Goal: Information Seeking & Learning: Understand process/instructions

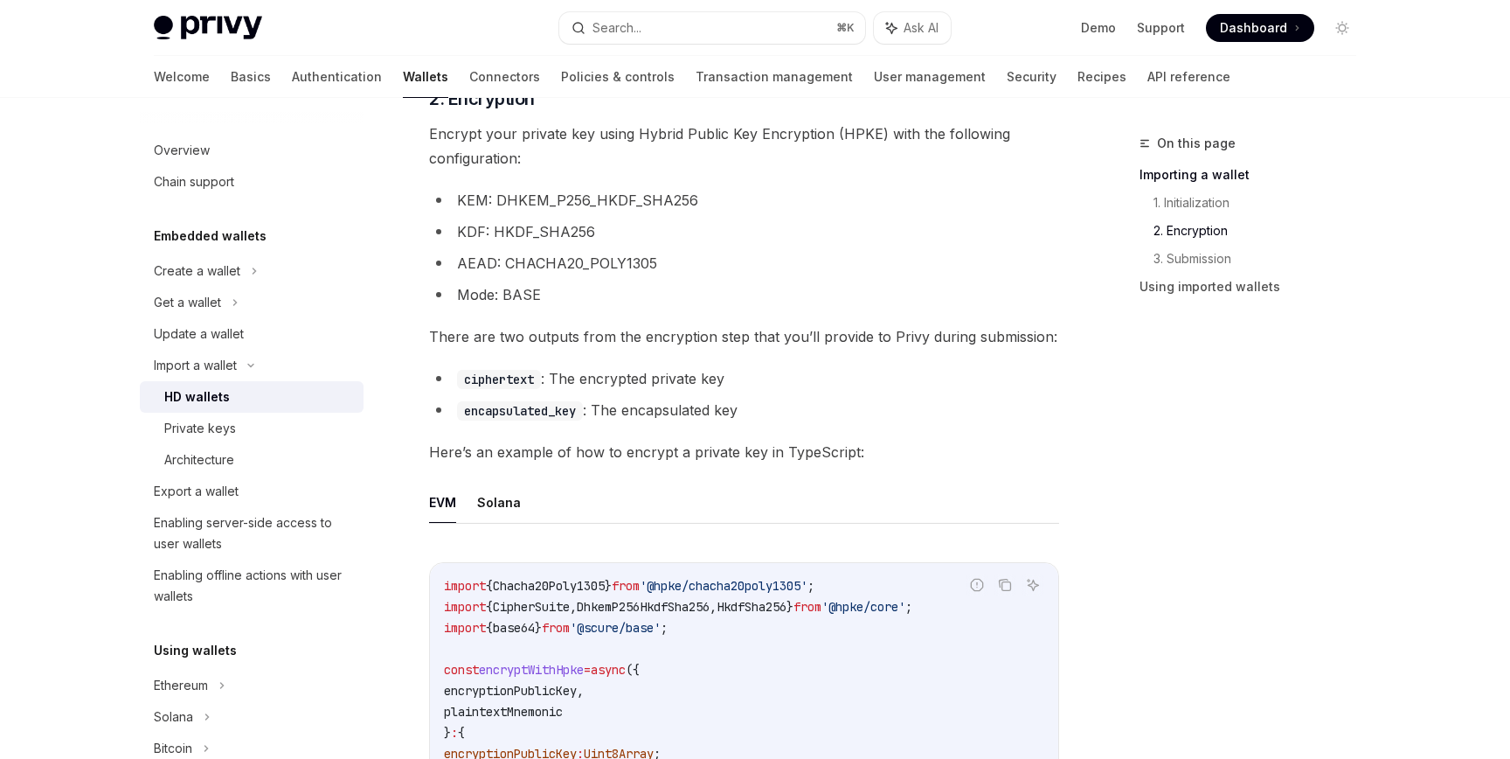
scroll to position [803, 0]
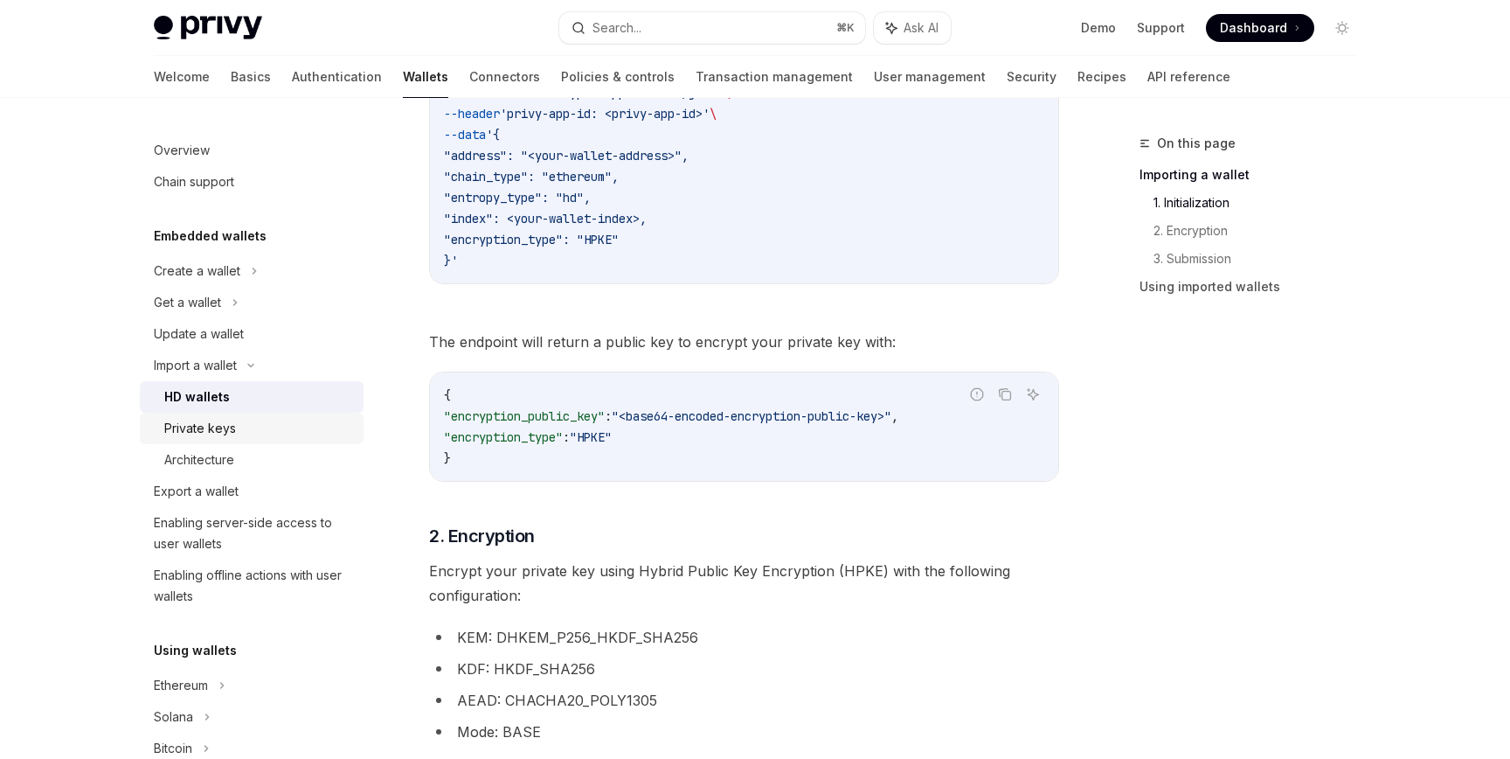
click at [244, 426] on div "Private keys" at bounding box center [258, 428] width 189 height 21
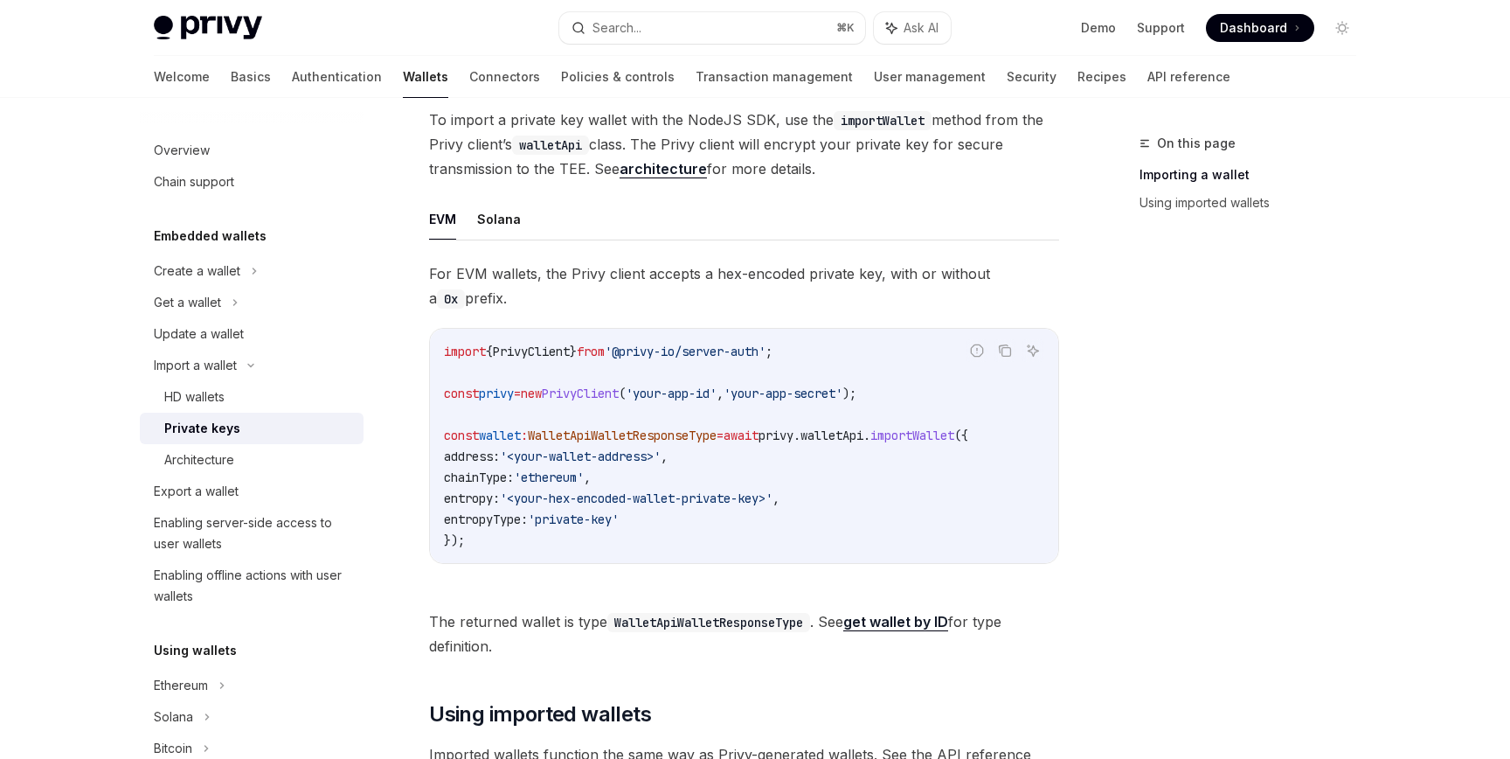
scroll to position [189, 0]
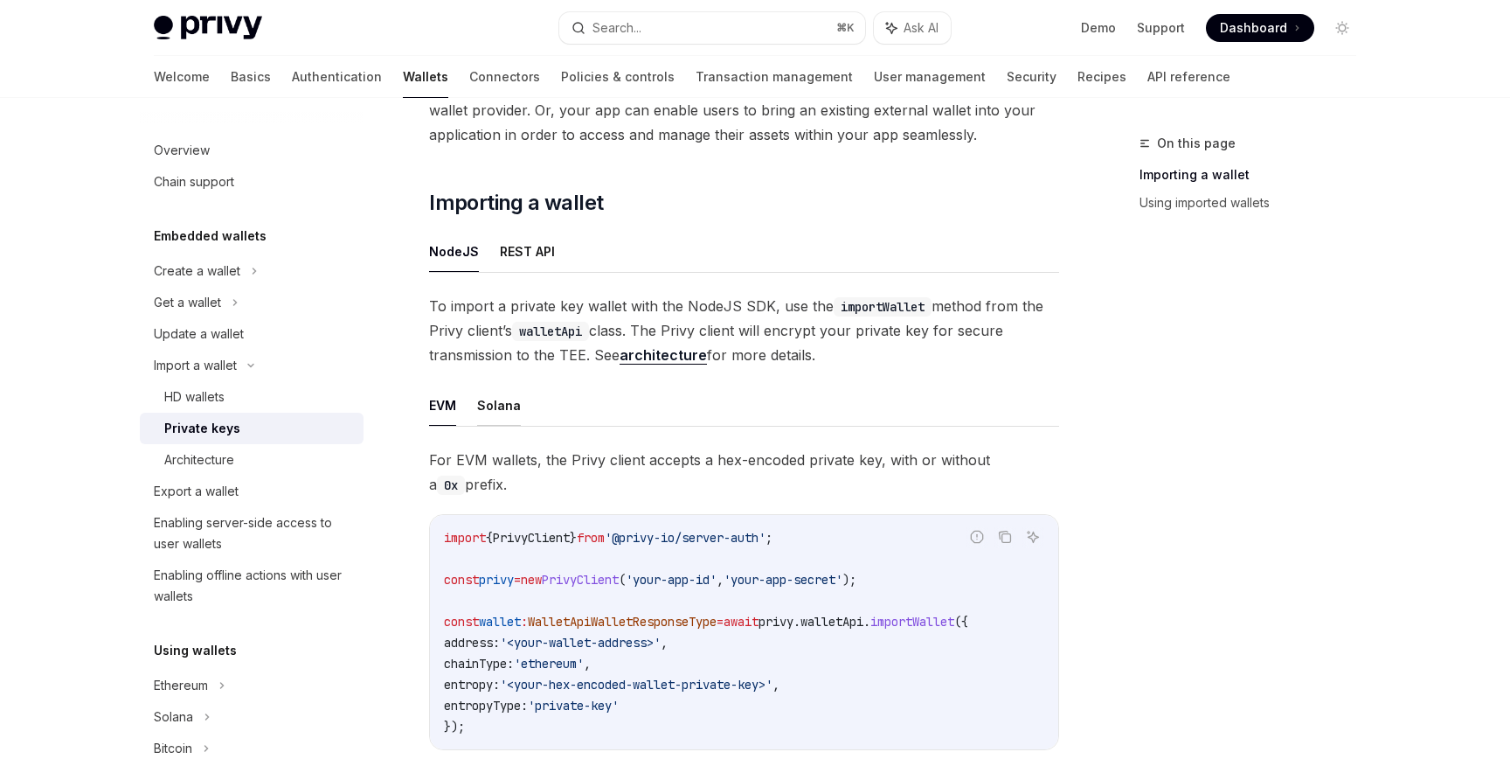
click at [494, 404] on button "Solana" at bounding box center [499, 405] width 44 height 41
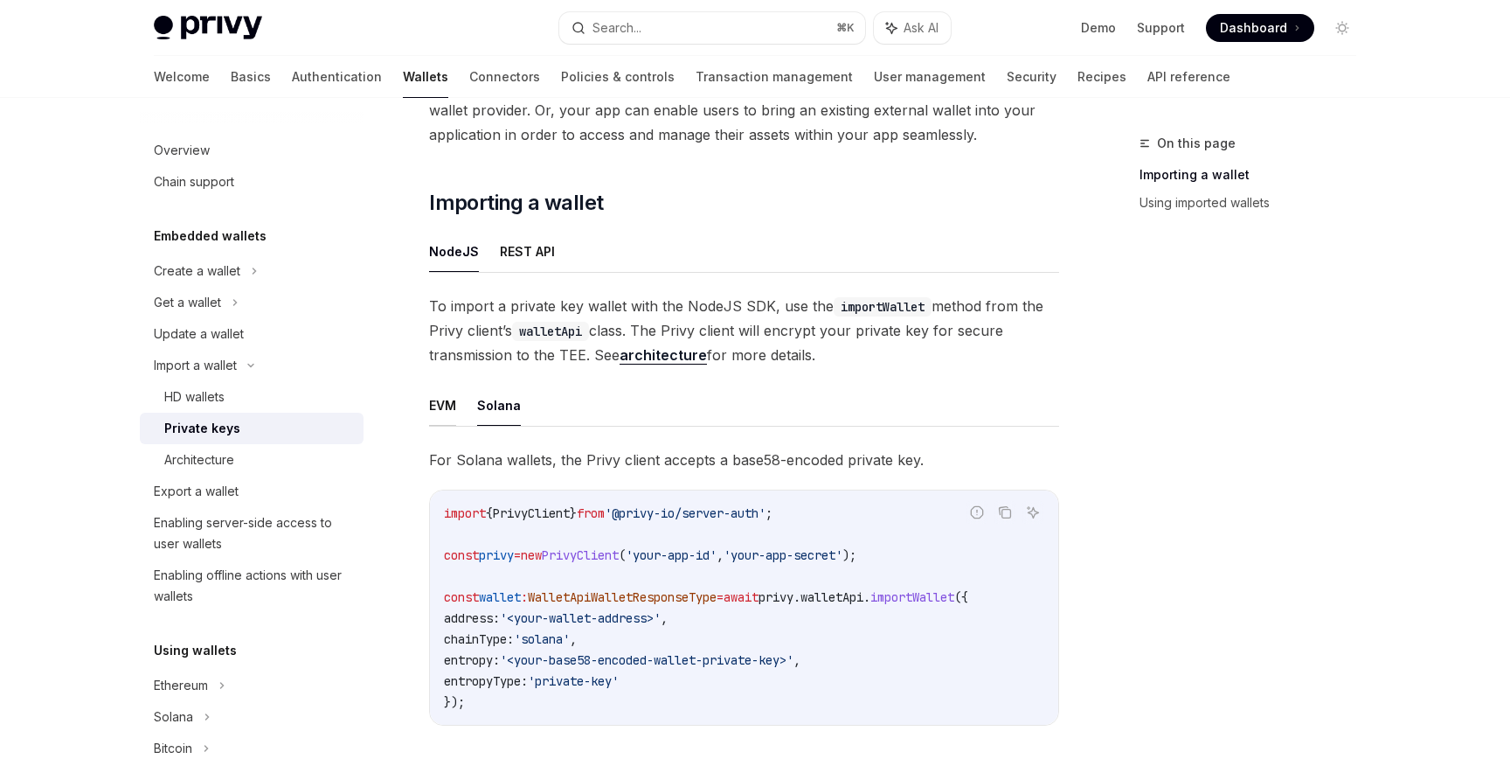
click at [454, 399] on button "EVM" at bounding box center [442, 405] width 27 height 41
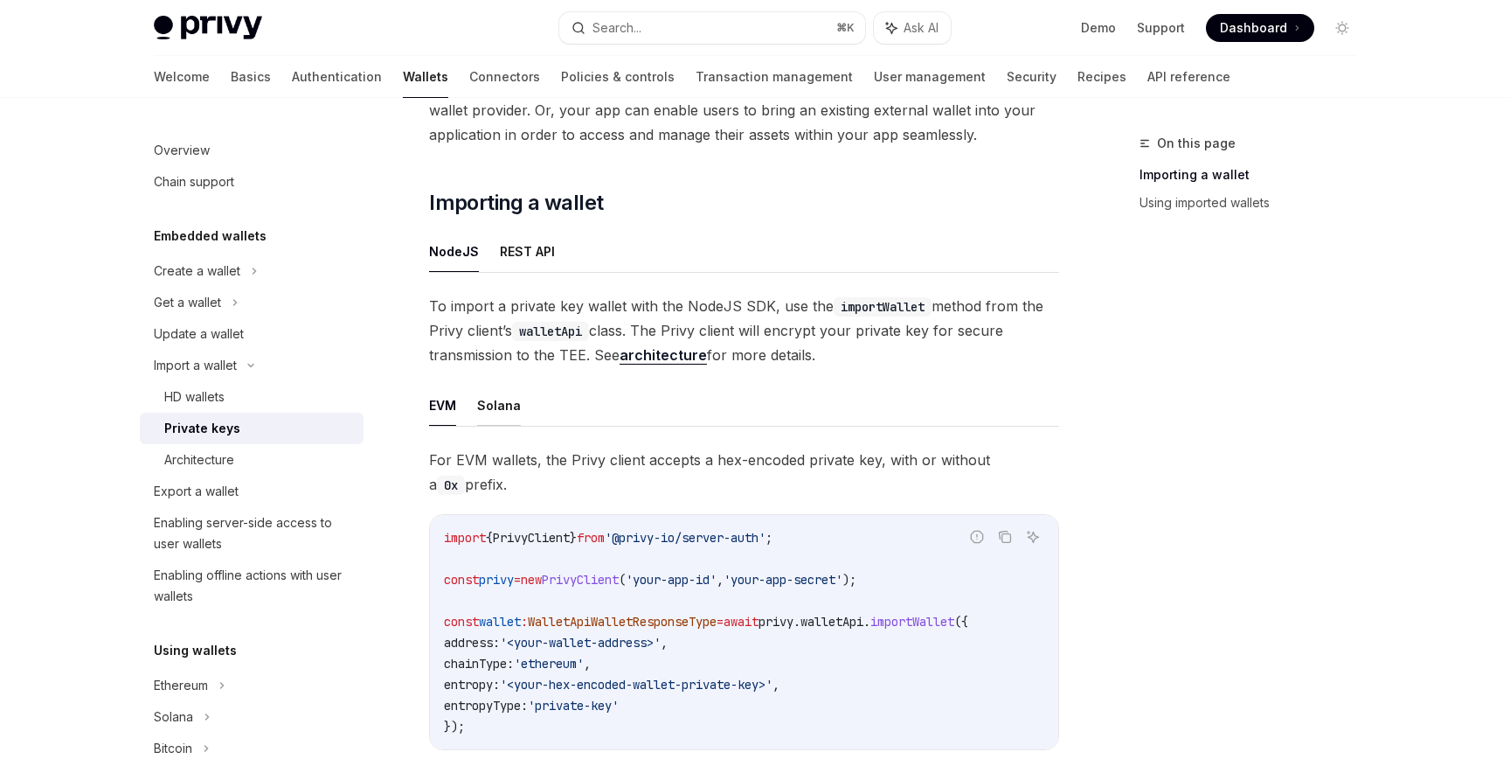
click at [496, 397] on button "Solana" at bounding box center [499, 405] width 44 height 41
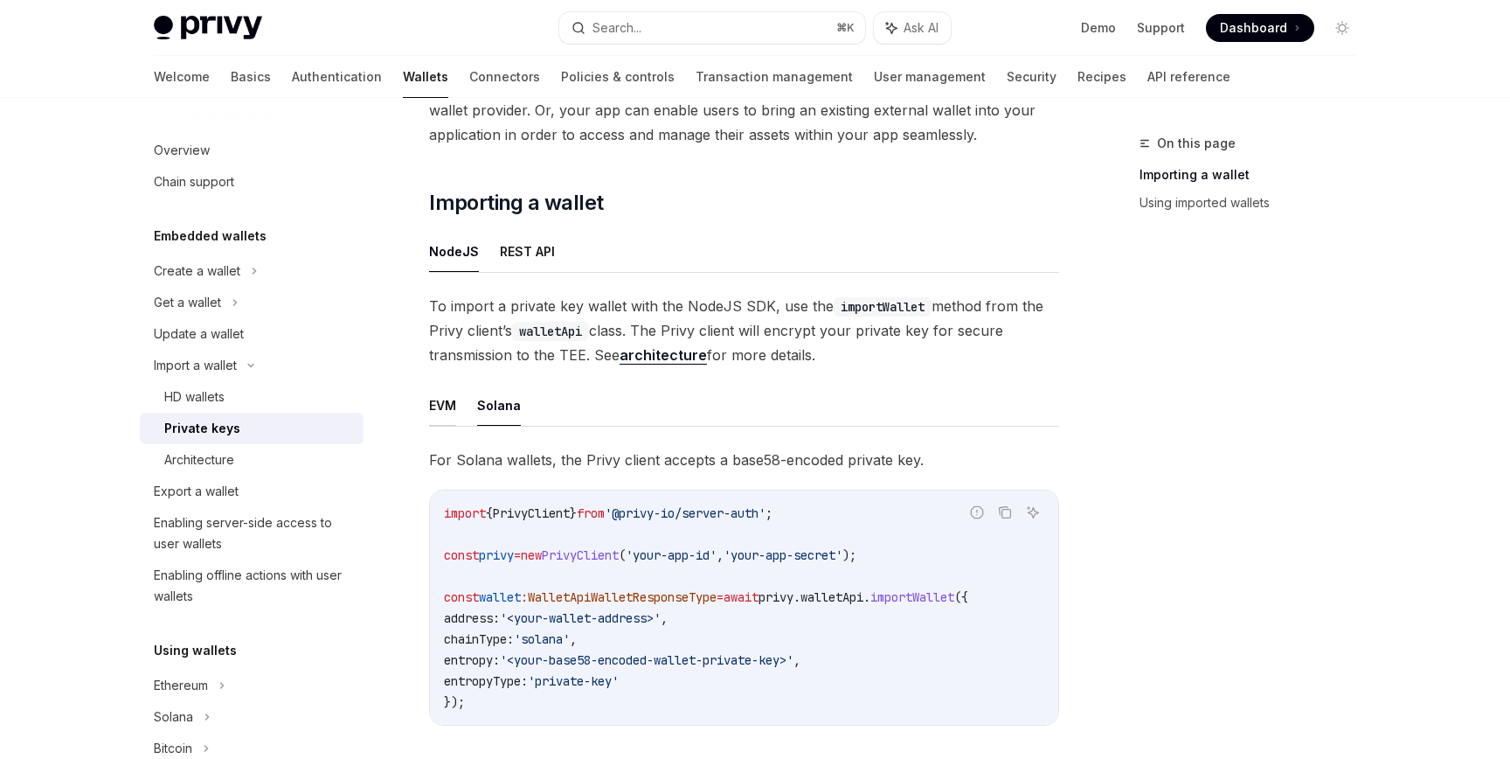
click at [447, 406] on button "EVM" at bounding box center [442, 405] width 27 height 41
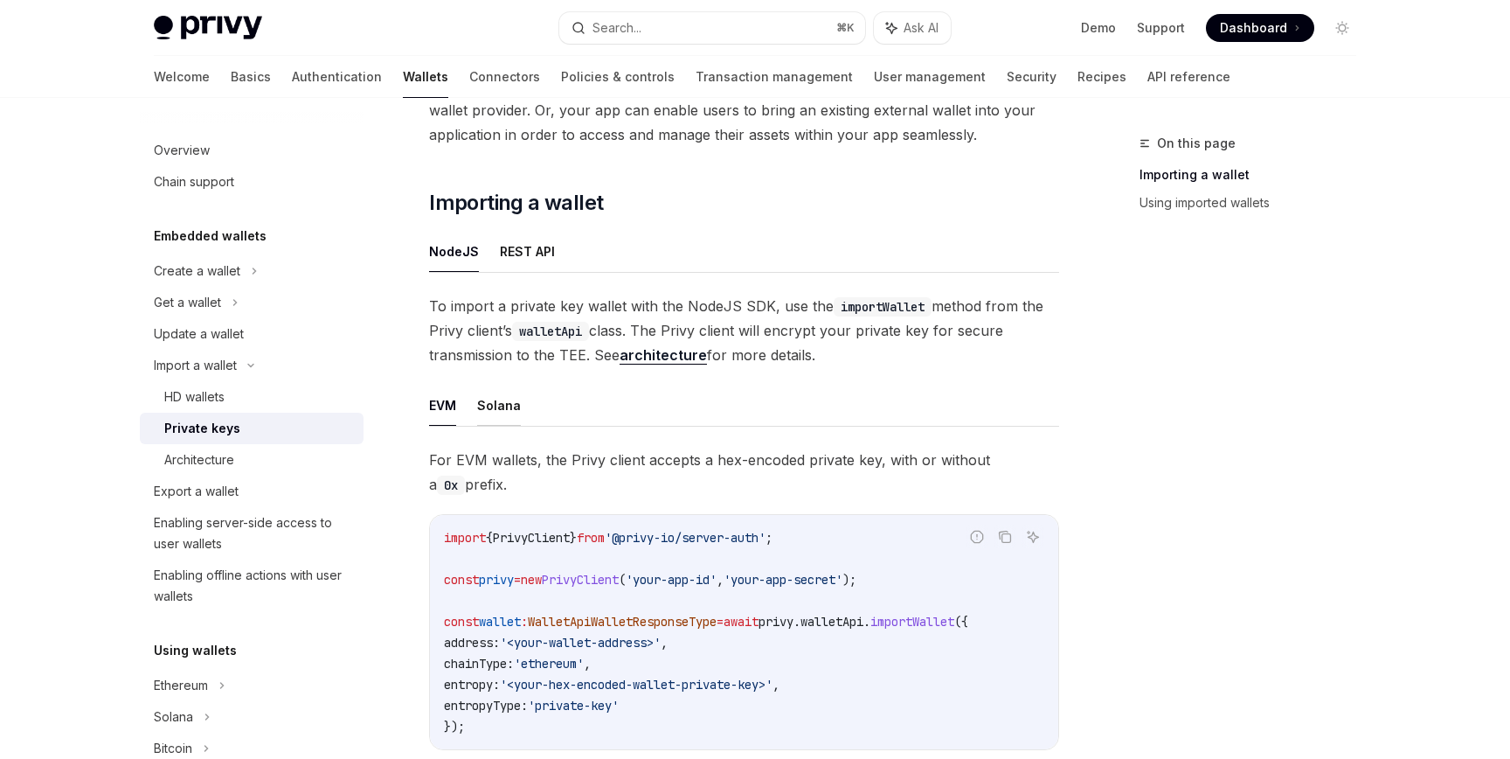
click at [487, 414] on button "Solana" at bounding box center [499, 405] width 44 height 41
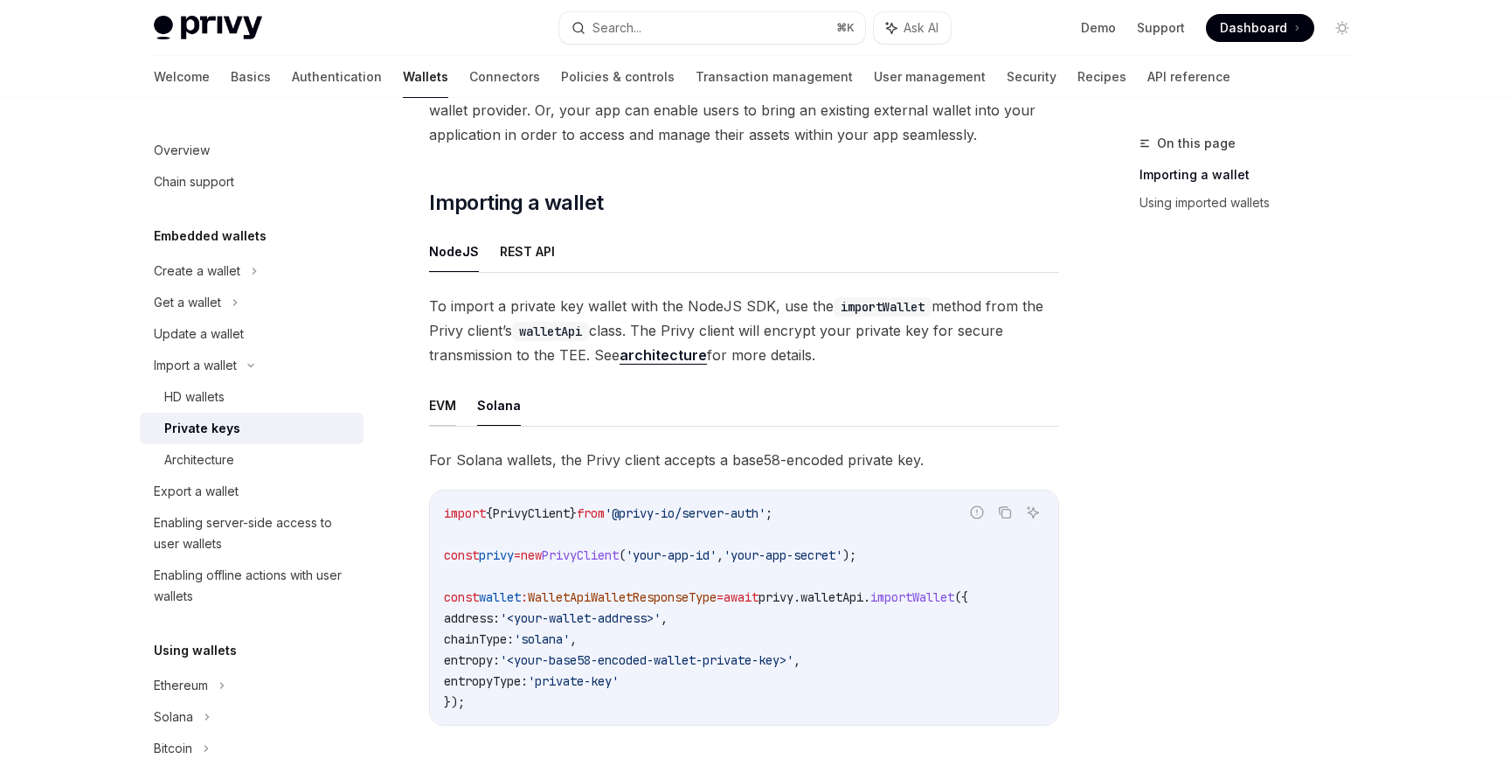
click at [447, 403] on button "EVM" at bounding box center [442, 405] width 27 height 41
type textarea "*"
